Goal: Task Accomplishment & Management: Use online tool/utility

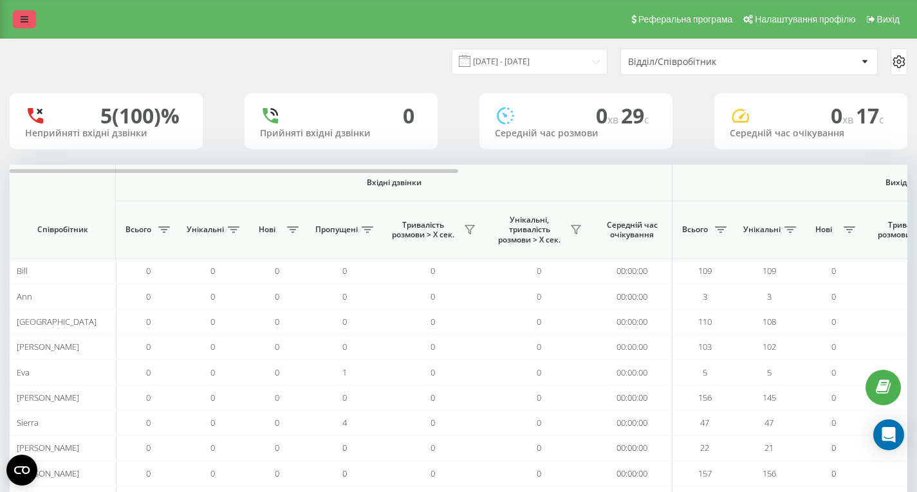
click at [33, 23] on link at bounding box center [24, 19] width 23 height 18
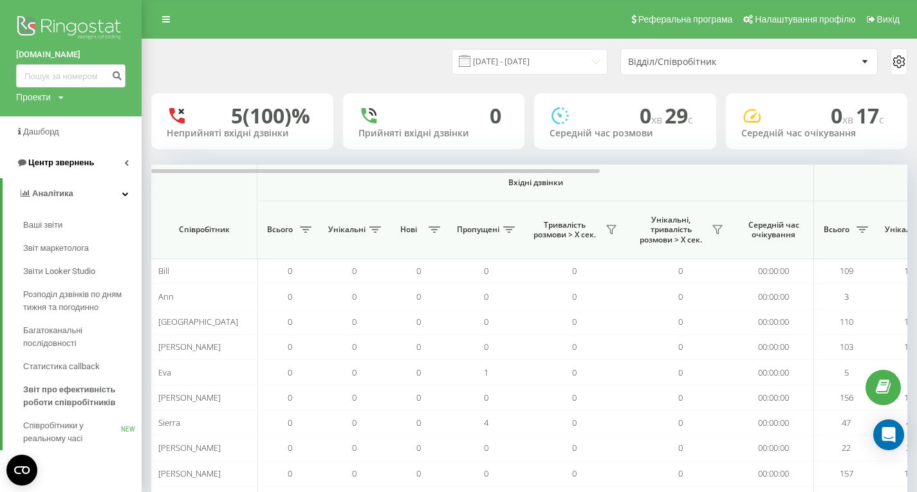
click at [82, 170] on link "Центр звернень" at bounding box center [71, 162] width 142 height 31
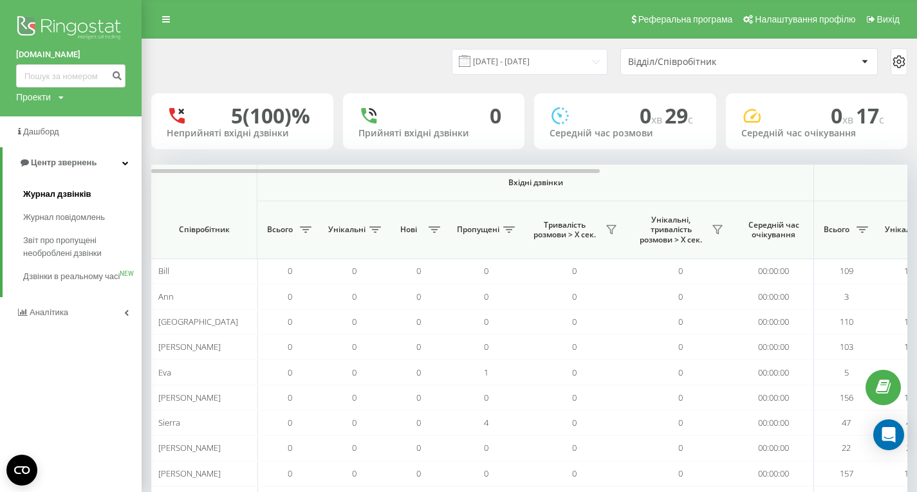
click at [80, 194] on span "Журнал дзвінків" at bounding box center [57, 194] width 68 height 13
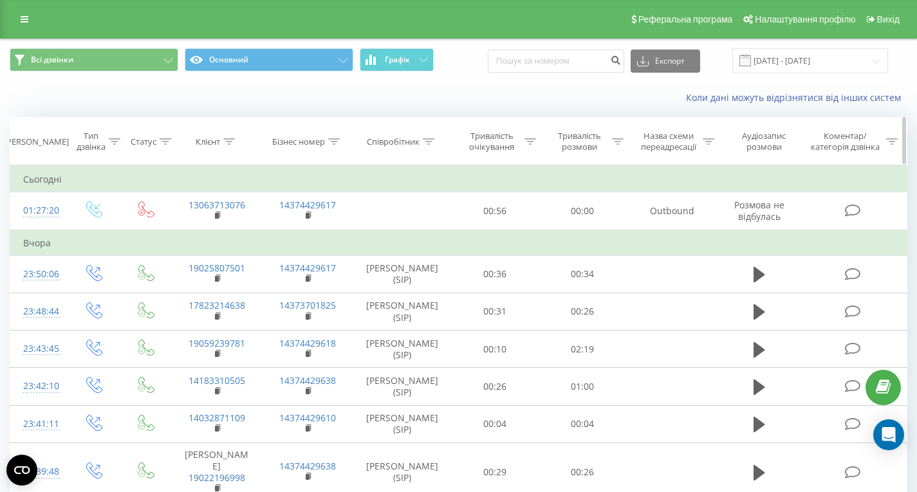
click at [230, 139] on icon at bounding box center [229, 141] width 12 height 6
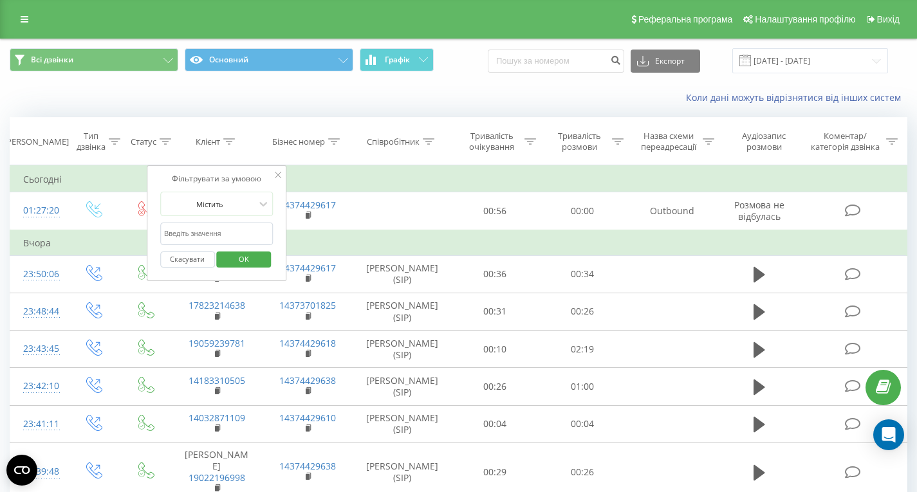
click at [226, 225] on input "text" at bounding box center [216, 234] width 113 height 23
paste input "15195908064"
type input "15195908064"
click button "OK" at bounding box center [244, 259] width 55 height 16
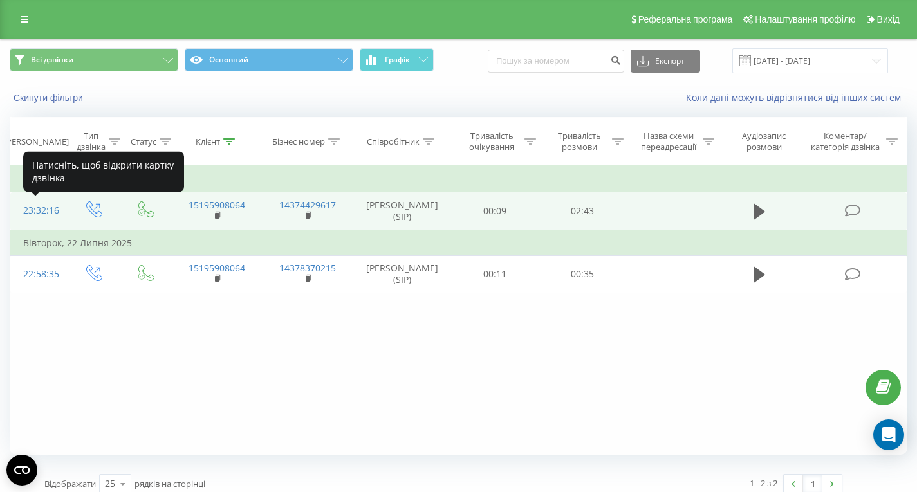
click at [43, 210] on div "23:32:16" at bounding box center [38, 210] width 30 height 25
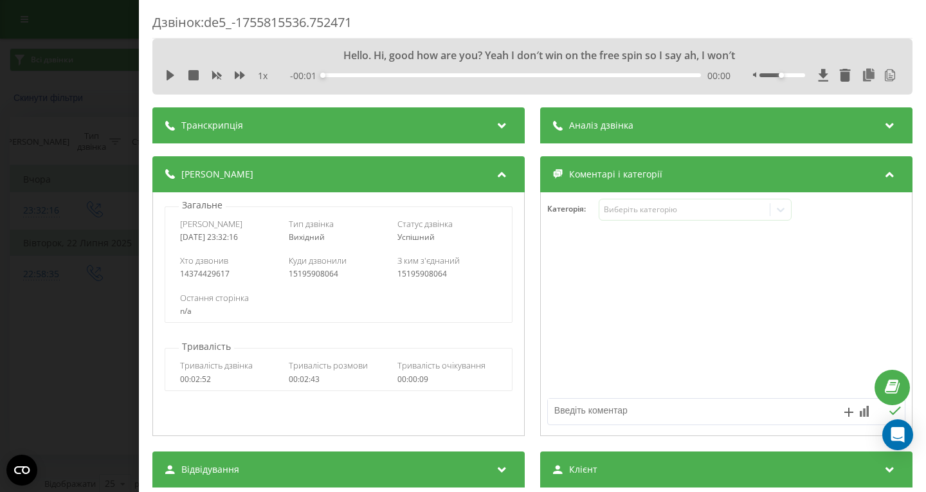
click at [603, 133] on div "Аналіз дзвінка" at bounding box center [726, 125] width 372 height 36
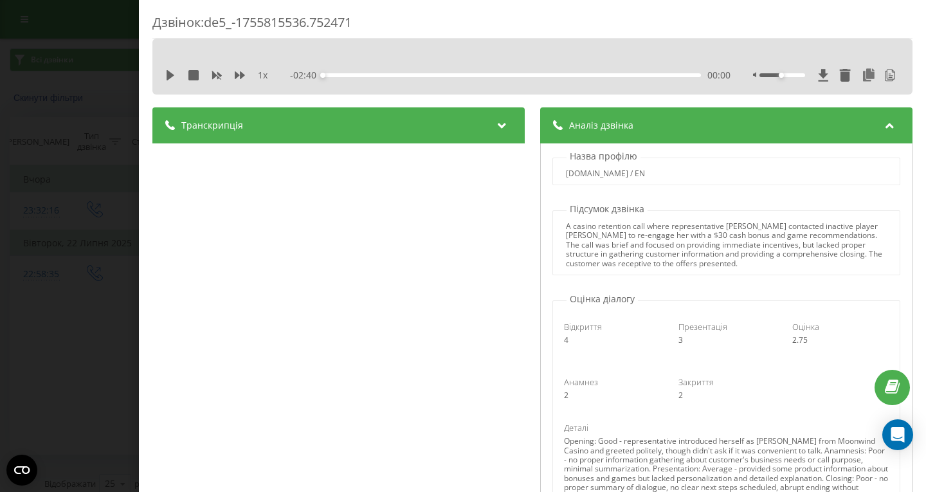
click at [264, 140] on div "Транскрипція" at bounding box center [338, 125] width 372 height 36
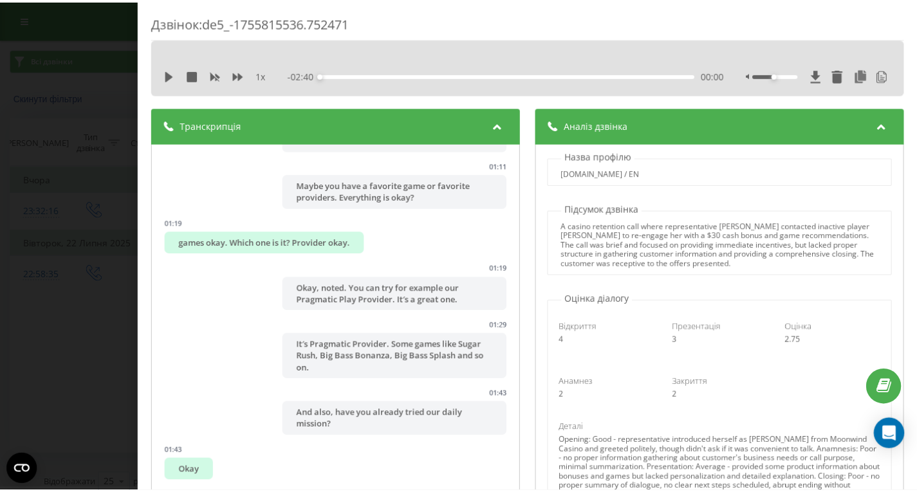
scroll to position [696, 0]
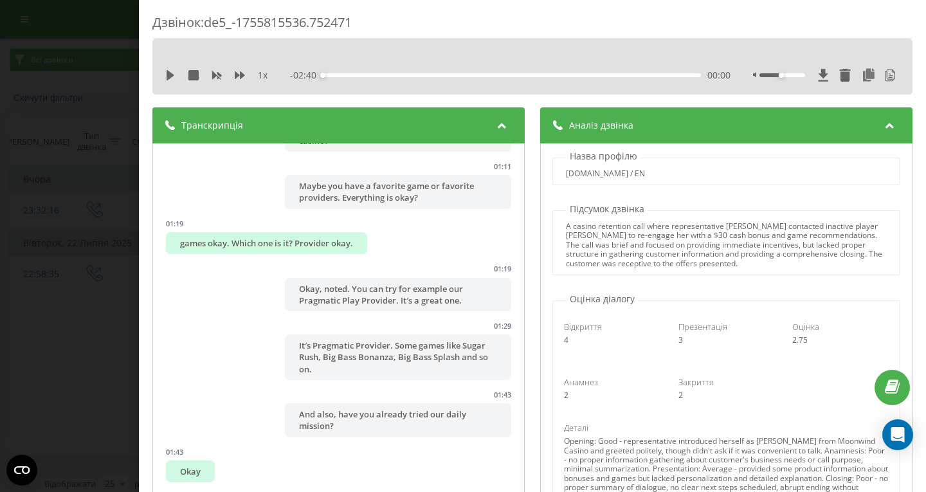
click at [105, 327] on div "Дзвінок : de5_-1755815536.752471 1 x - 02:40 00:00 00:00 Транскрипція 00:00 Hel…" at bounding box center [463, 246] width 926 height 492
